Goal: Use online tool/utility: Utilize a website feature to perform a specific function

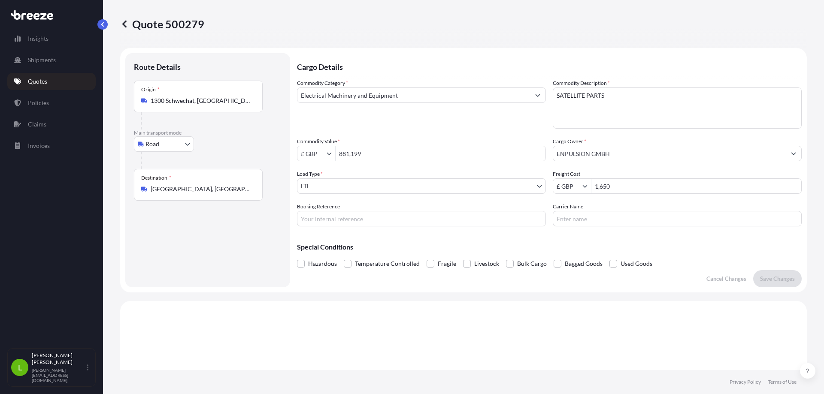
select select "Road"
select select "1"
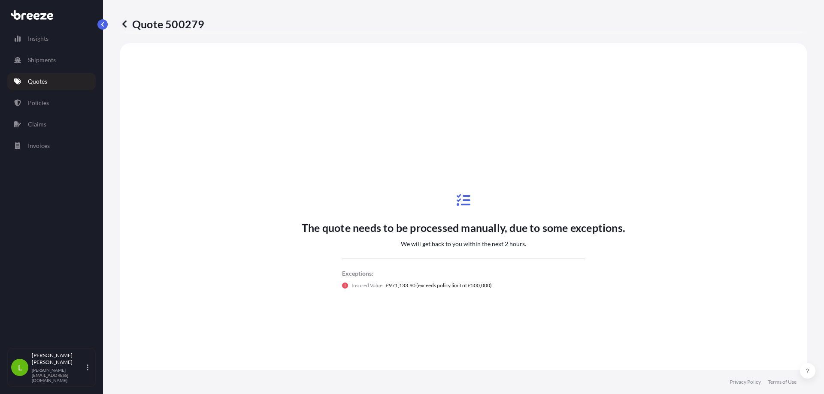
click at [39, 81] on p "Quotes" at bounding box center [37, 81] width 19 height 9
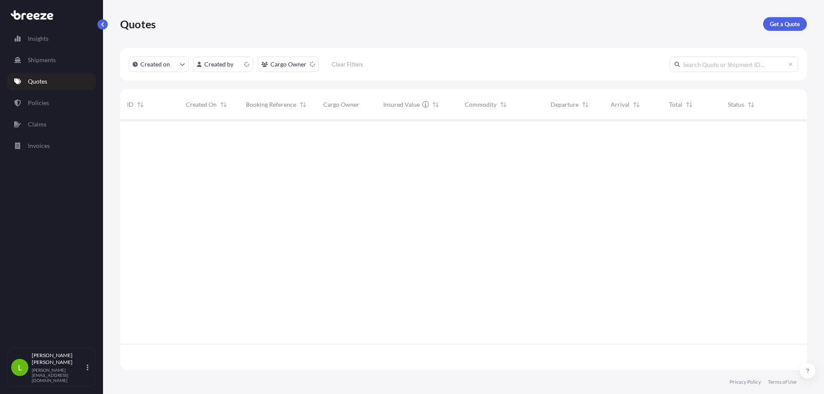
scroll to position [248, 680]
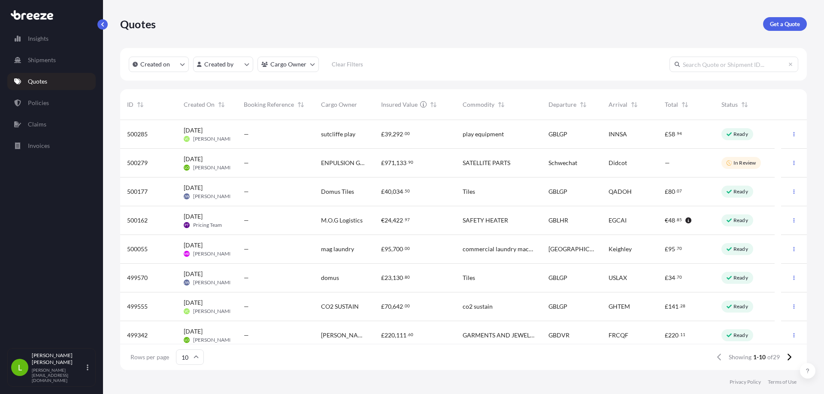
click at [275, 335] on div "—" at bounding box center [275, 335] width 63 height 9
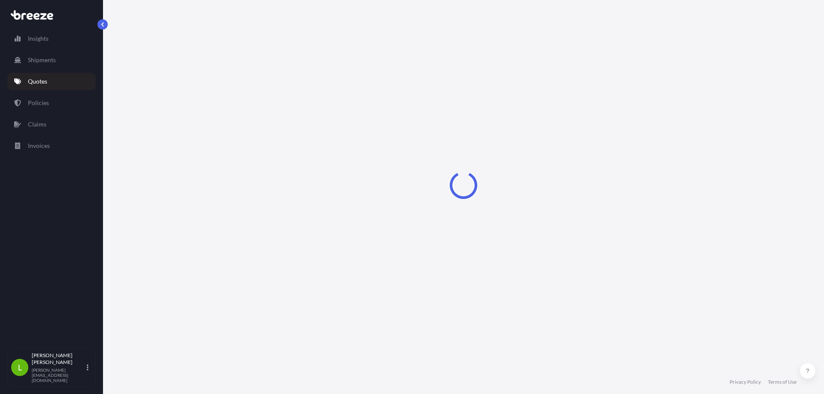
select select "Road"
select select "Sea"
select select "Road"
select select "2"
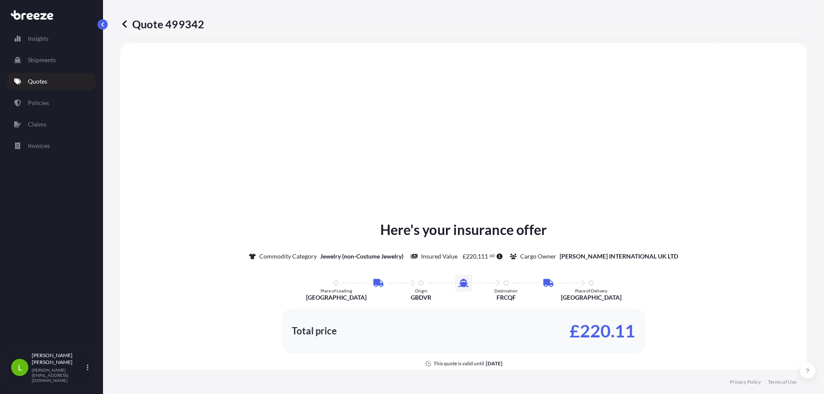
scroll to position [429, 0]
